Goal: Go to known website: Go to known website

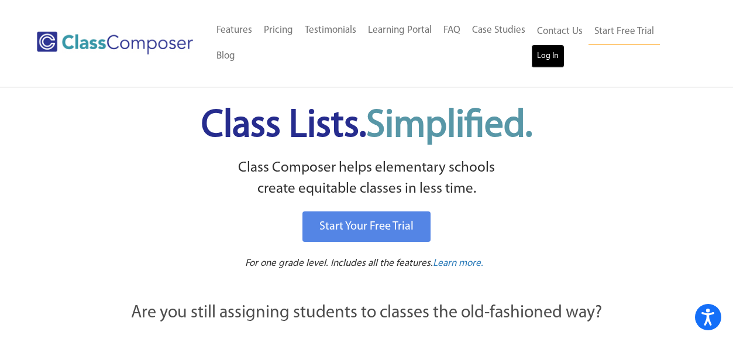
click at [545, 59] on link "Log In" at bounding box center [547, 55] width 33 height 23
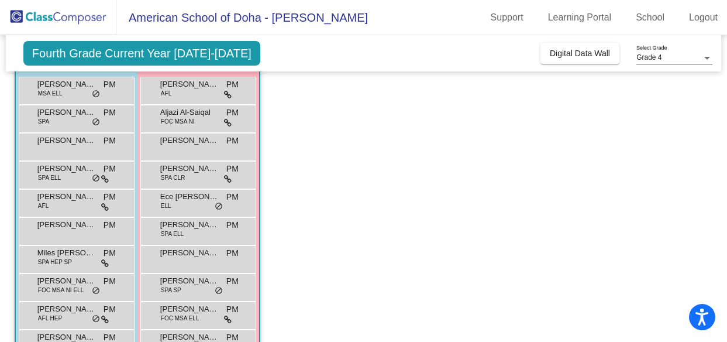
scroll to position [118, 0]
